Goal: Task Accomplishment & Management: Use online tool/utility

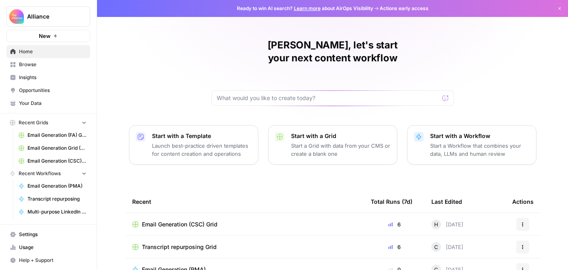
click at [53, 162] on span "Email Generation (CSC) Grid" at bounding box center [56, 161] width 59 height 7
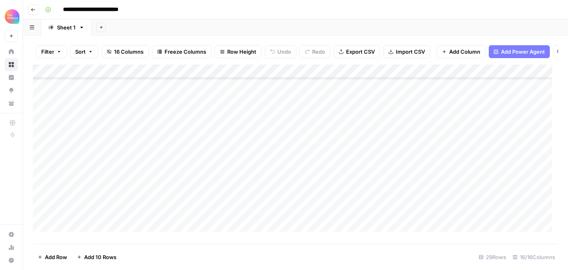
scroll to position [251, 0]
click at [267, 196] on div "Add Column" at bounding box center [295, 151] width 525 height 173
click at [247, 196] on div "Add Column" at bounding box center [295, 151] width 525 height 173
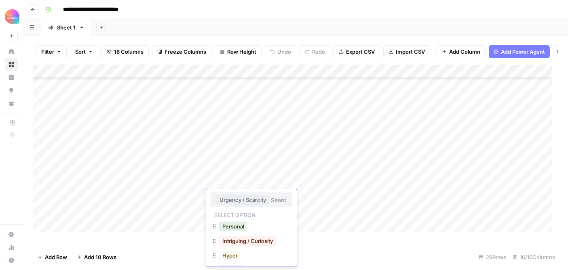
scroll to position [115, 0]
click at [316, 221] on div "Add Column" at bounding box center [295, 151] width 525 height 173
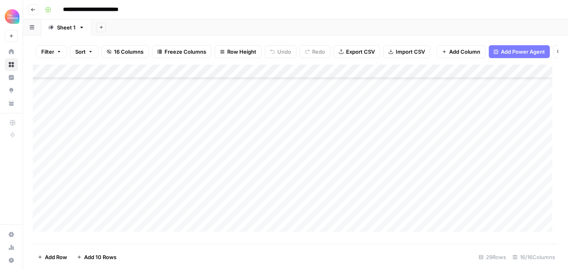
scroll to position [241, 0]
click at [311, 206] on div "Add Column" at bounding box center [295, 151] width 525 height 173
click at [314, 205] on div "Add Column" at bounding box center [295, 151] width 525 height 173
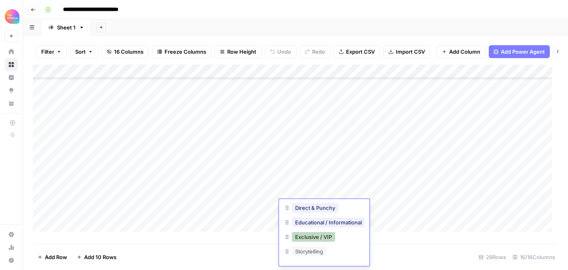
scroll to position [36, 0]
click at [402, 228] on div "Add Column" at bounding box center [295, 151] width 525 height 173
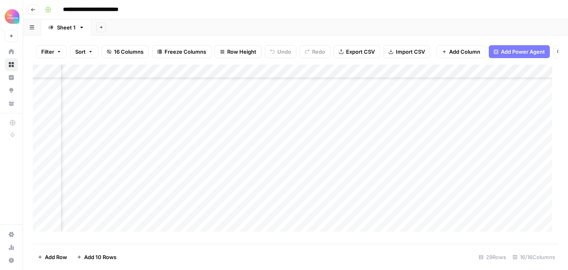
scroll to position [235, 89]
click at [315, 211] on div "Add Column" at bounding box center [295, 151] width 525 height 173
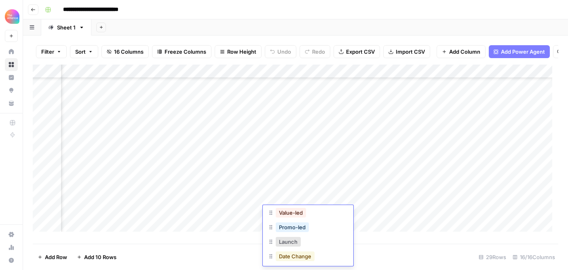
scroll to position [36, 0]
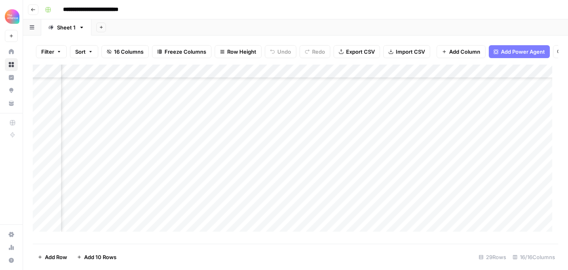
click at [383, 231] on div "Add Column" at bounding box center [295, 151] width 525 height 173
